Goal: Information Seeking & Learning: Learn about a topic

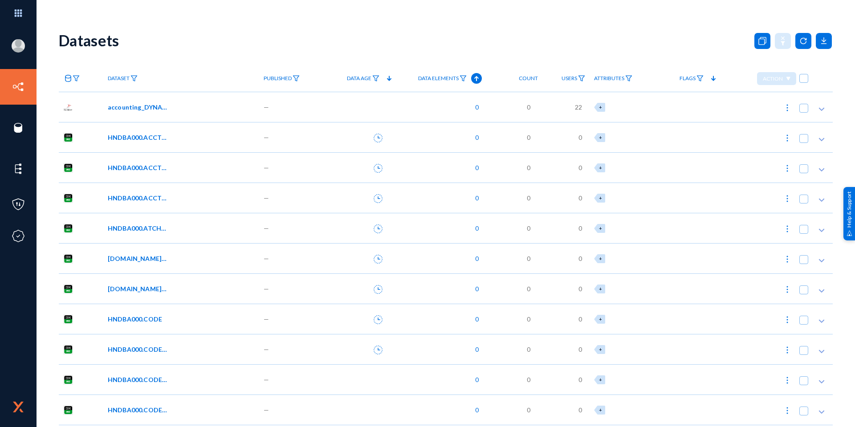
click at [70, 80] on icon at bounding box center [68, 78] width 7 height 7
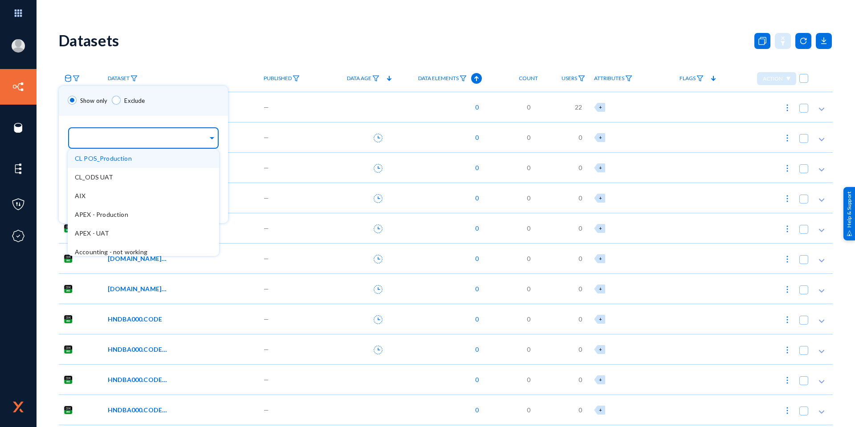
click at [107, 143] on input "text" at bounding box center [141, 139] width 133 height 8
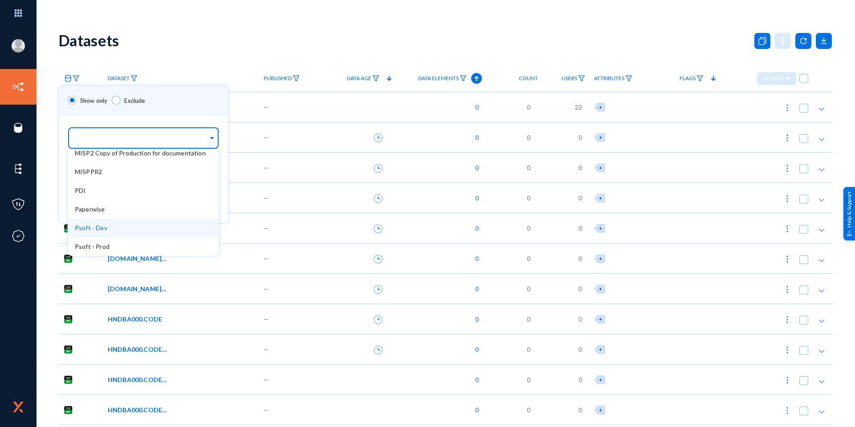
click at [139, 226] on div "Psoft - Dev" at bounding box center [143, 228] width 151 height 19
click at [182, 100] on div "Show only Exclude" at bounding box center [143, 101] width 169 height 30
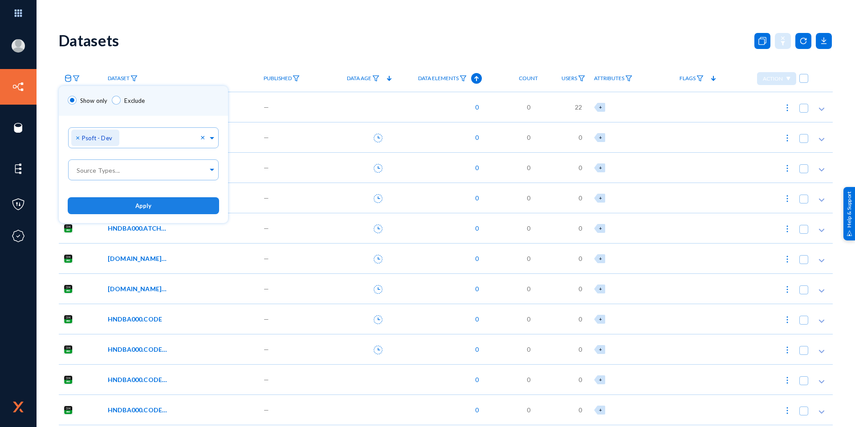
click at [164, 207] on button "Apply" at bounding box center [143, 205] width 151 height 16
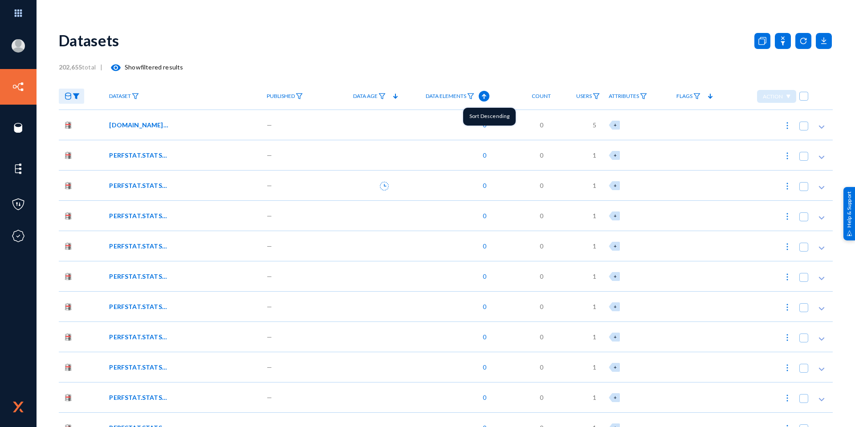
click at [485, 95] on icon at bounding box center [484, 96] width 11 height 11
click at [154, 127] on span "[DOMAIN_NAME]_AA_TMP_VNDR_DUP" at bounding box center [139, 124] width 60 height 9
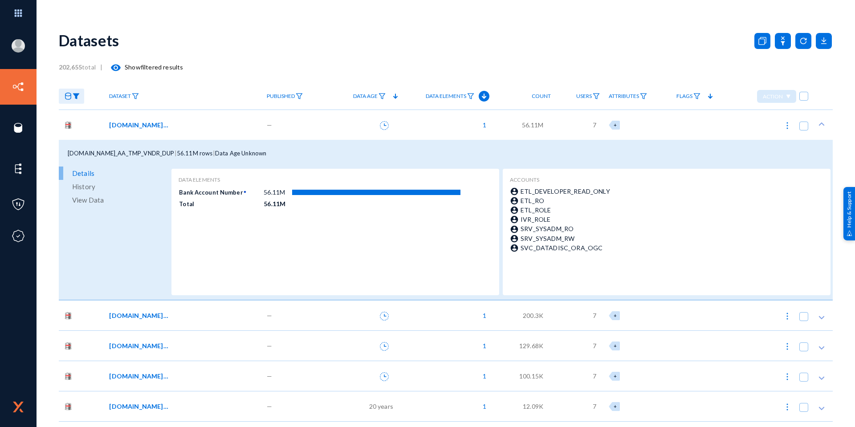
click at [87, 200] on span "View Data" at bounding box center [88, 199] width 32 height 13
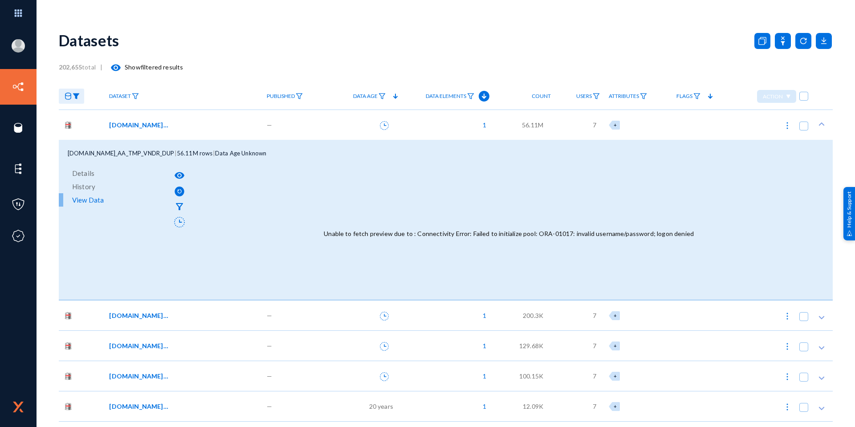
drag, startPoint x: 688, startPoint y: 234, endPoint x: 575, endPoint y: 236, distance: 113.6
click at [575, 236] on div "Unable to fetch preview due to : Connectivity Error: Failed to initialize pool:…" at bounding box center [509, 233] width 644 height 132
click at [149, 320] on span "[DOMAIN_NAME]_AA_TMP_VNDR_PAY" at bounding box center [139, 315] width 60 height 9
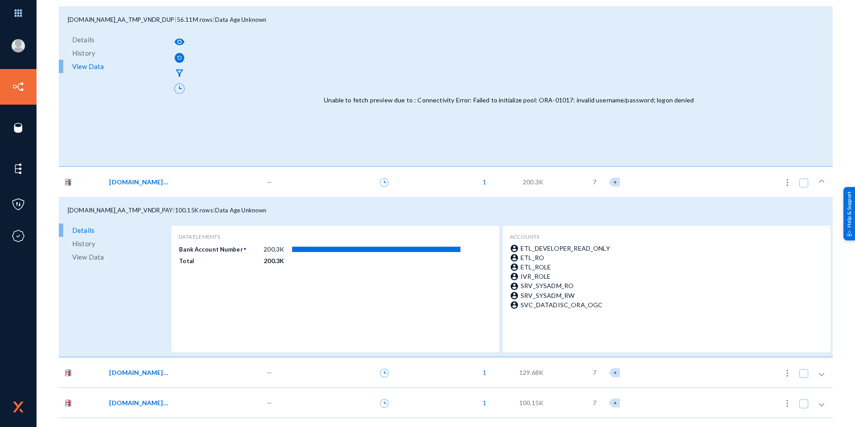
scroll to position [267, 0]
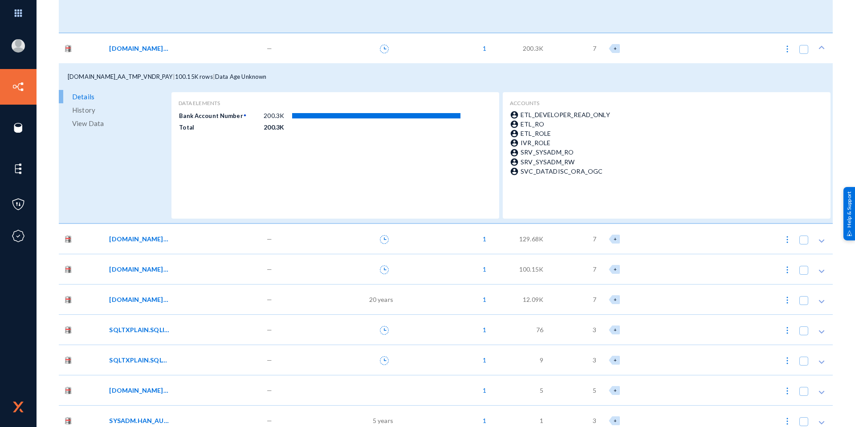
click at [152, 238] on span "[DOMAIN_NAME]_AA_TMP_VNDR_BNK" at bounding box center [139, 238] width 60 height 9
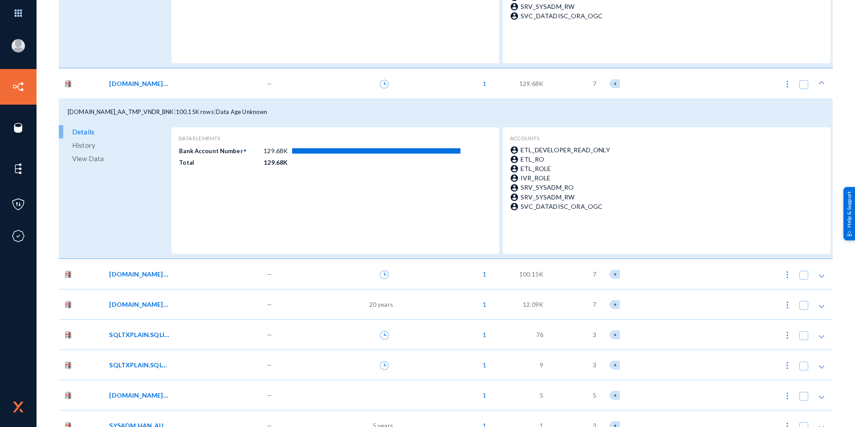
scroll to position [445, 0]
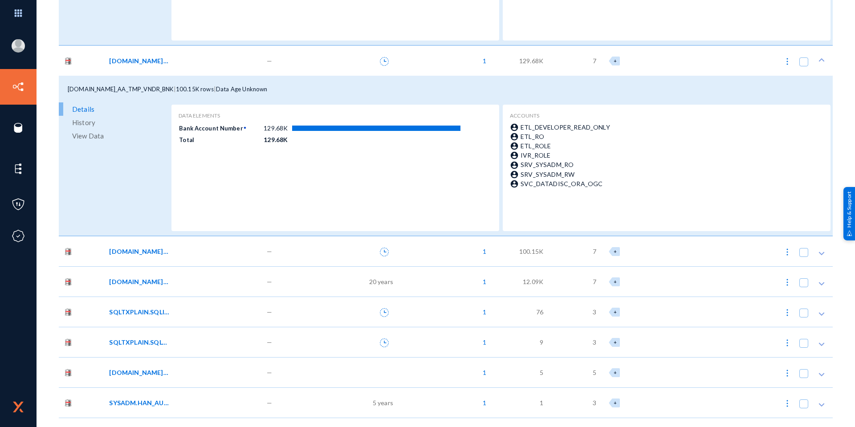
click at [146, 279] on span "[DOMAIN_NAME]_AA_CCHK_VOD_ERR" at bounding box center [139, 281] width 60 height 9
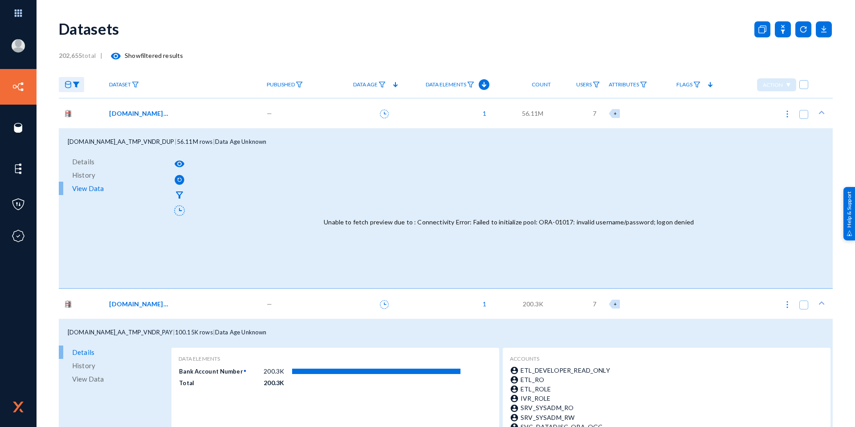
scroll to position [0, 0]
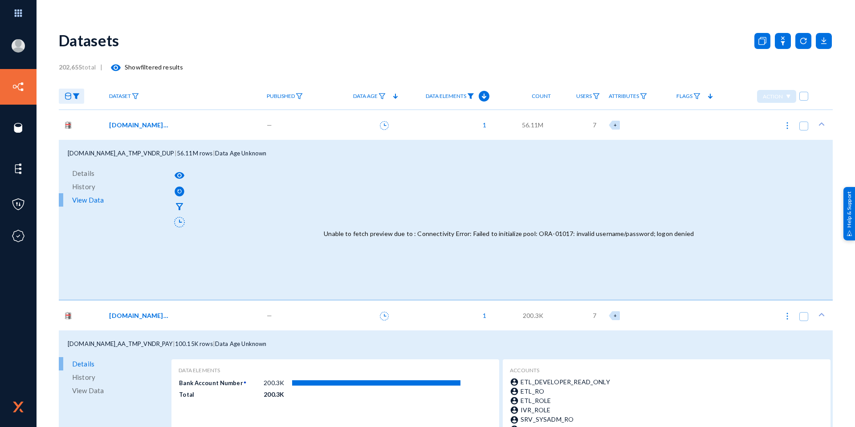
click at [472, 94] on img at bounding box center [470, 96] width 7 height 6
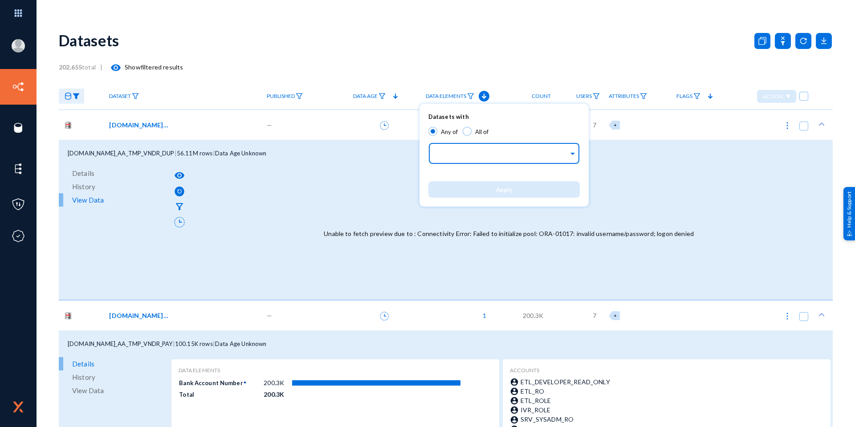
click at [472, 155] on input "text" at bounding box center [502, 155] width 133 height 8
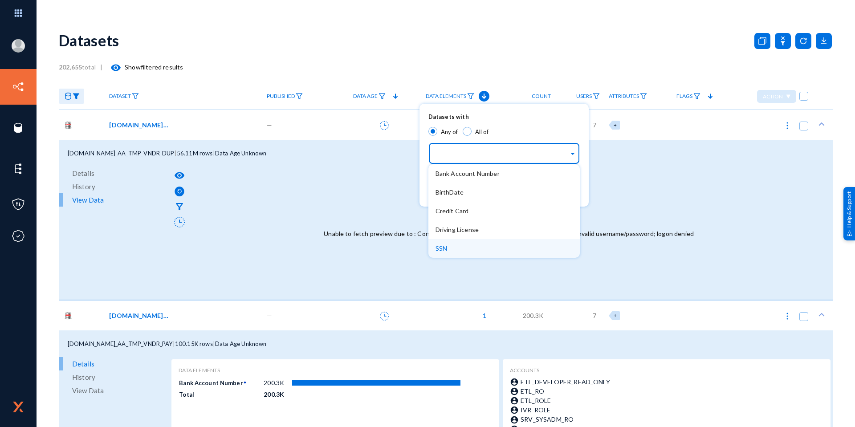
click at [477, 243] on div "SSN" at bounding box center [504, 248] width 151 height 19
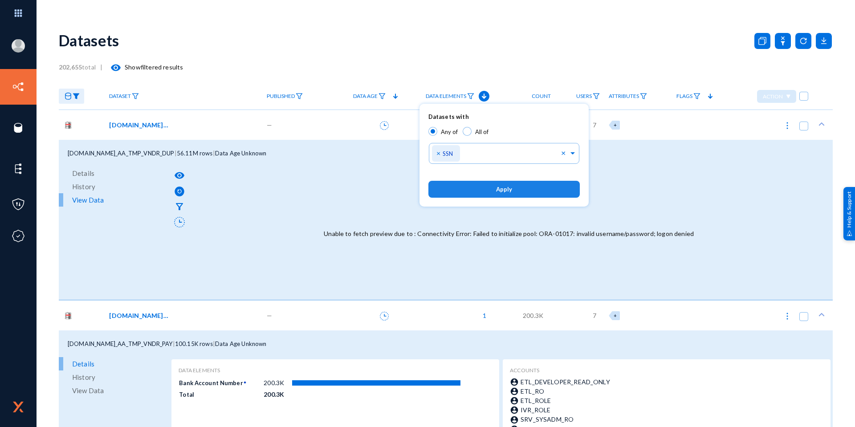
click at [499, 191] on span "Apply" at bounding box center [504, 189] width 16 height 7
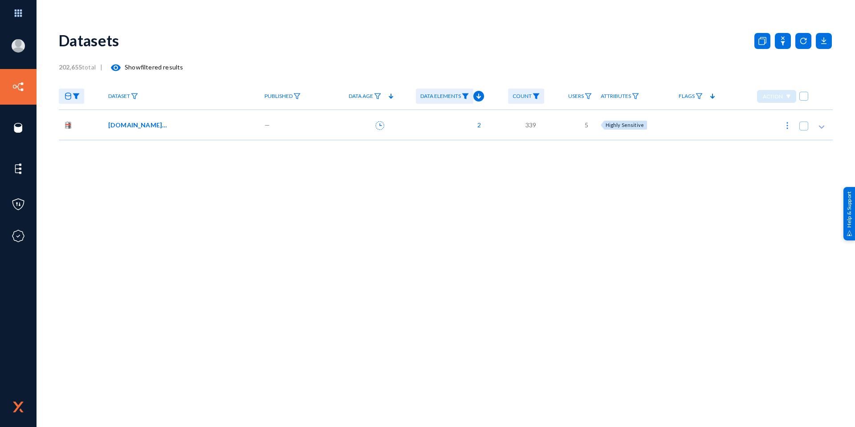
click at [159, 128] on span "[DOMAIN_NAME]_SDK_PERS_DATA" at bounding box center [138, 124] width 60 height 9
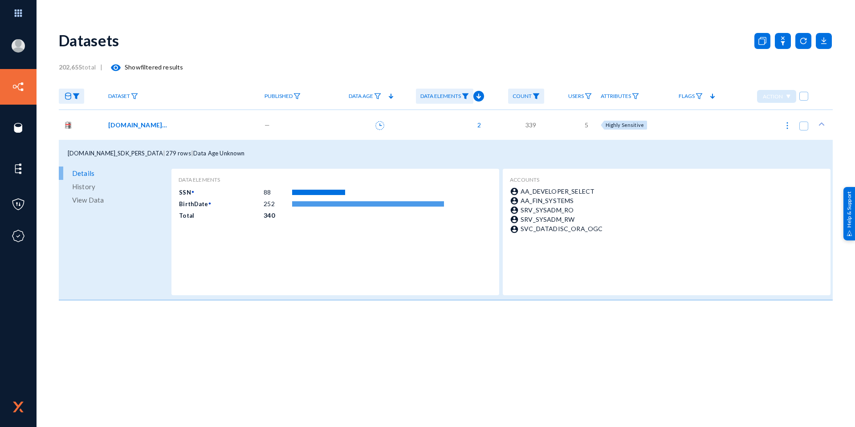
click at [88, 199] on span "View Data" at bounding box center [88, 199] width 32 height 13
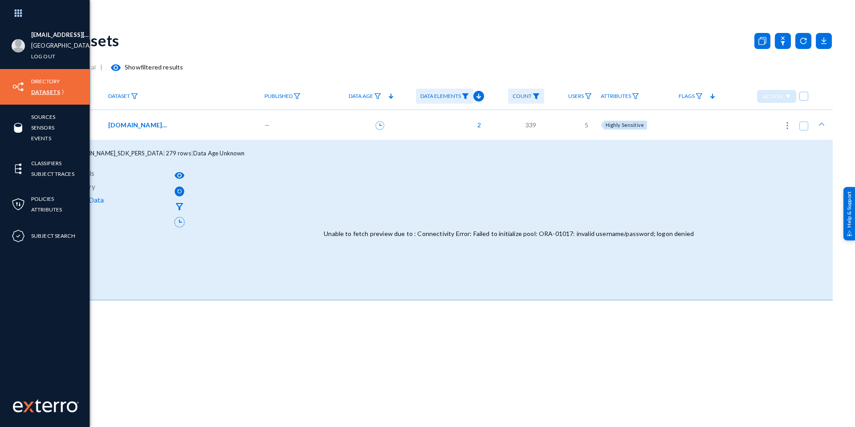
click at [44, 95] on link "Datasets" at bounding box center [45, 92] width 29 height 10
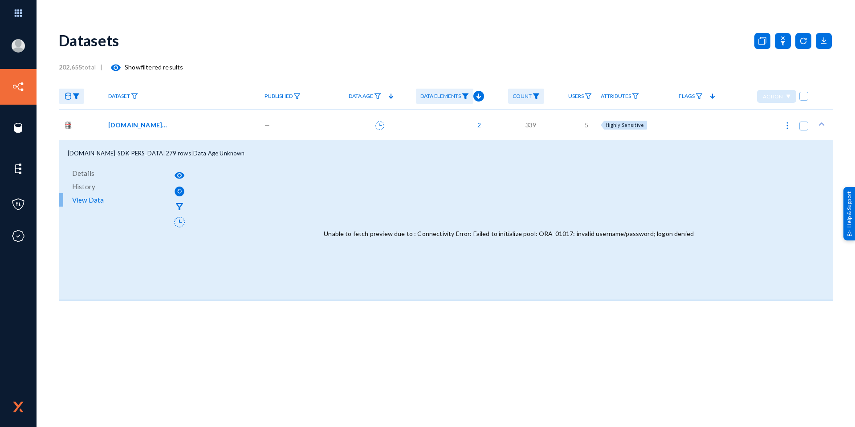
click at [78, 98] on img at bounding box center [76, 96] width 7 height 6
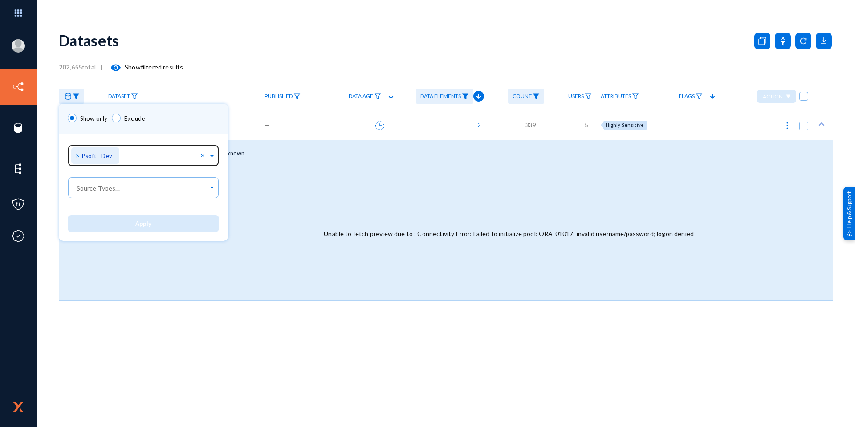
click at [78, 156] on span "×" at bounding box center [79, 155] width 6 height 8
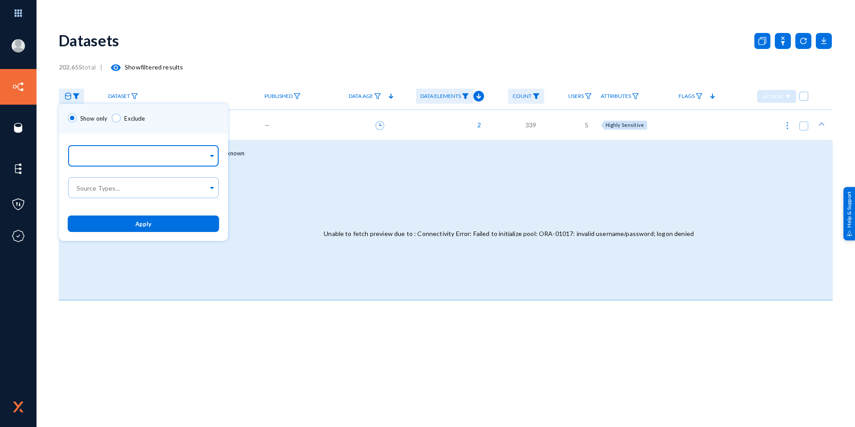
click at [115, 156] on input "text" at bounding box center [141, 157] width 133 height 8
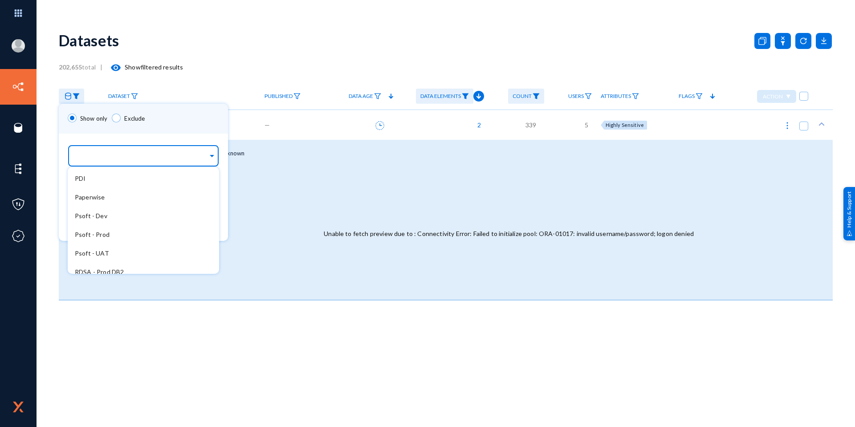
scroll to position [312, 0]
click at [120, 240] on div "Psoft - UAT" at bounding box center [143, 238] width 151 height 19
click at [185, 135] on div "Sources... × Psoft - UAT × CL POS_Production CL_ODS UAT AIX APEX - Production A…" at bounding box center [143, 154] width 169 height 41
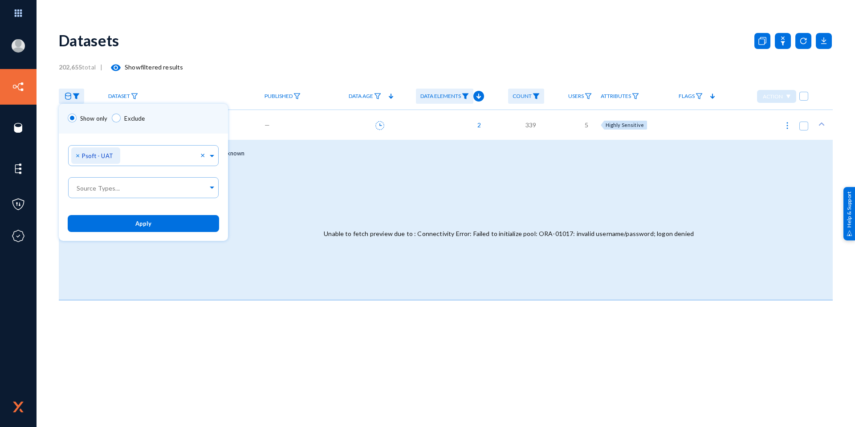
click at [169, 218] on button "Apply" at bounding box center [143, 223] width 151 height 16
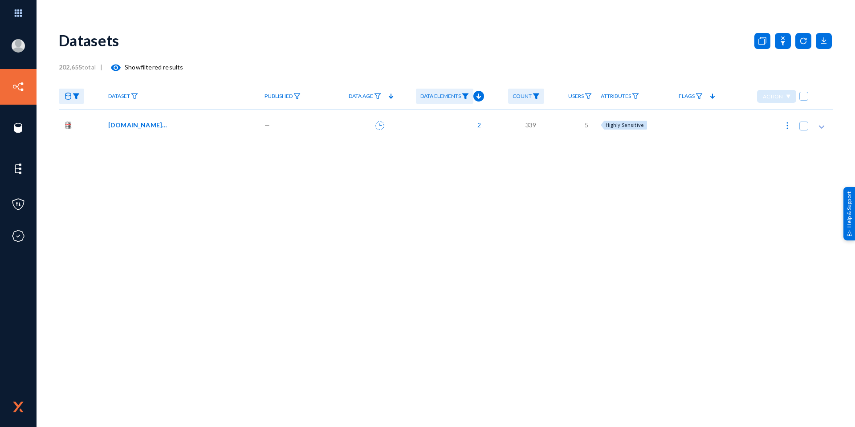
click at [131, 126] on span "[DOMAIN_NAME]_SDK_PERS_DATA" at bounding box center [138, 124] width 60 height 9
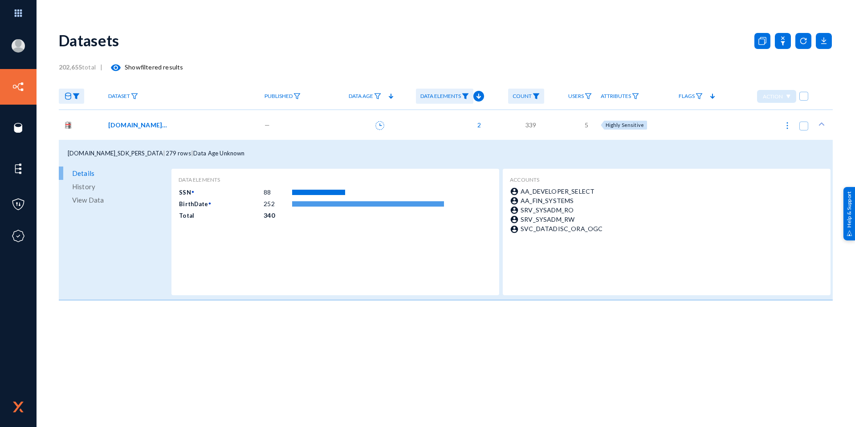
click at [96, 201] on span "View Data" at bounding box center [88, 199] width 32 height 13
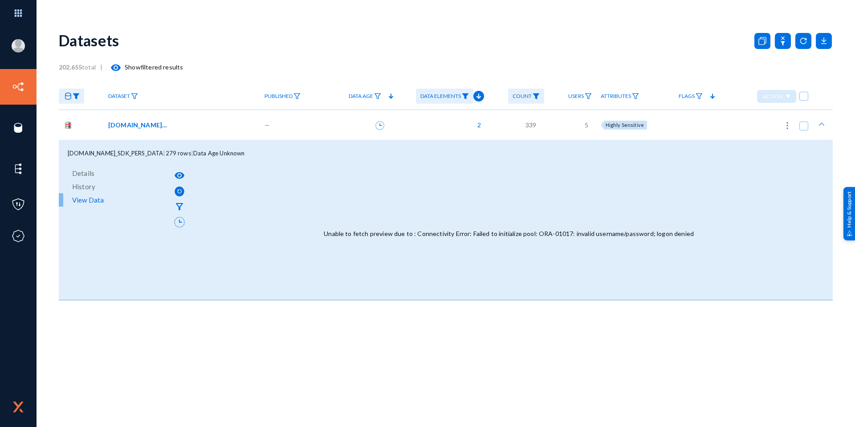
click at [499, 245] on div "Unable to fetch preview due to : Connectivity Error: Failed to initialize pool:…" at bounding box center [509, 233] width 644 height 132
